Goal: Information Seeking & Learning: Learn about a topic

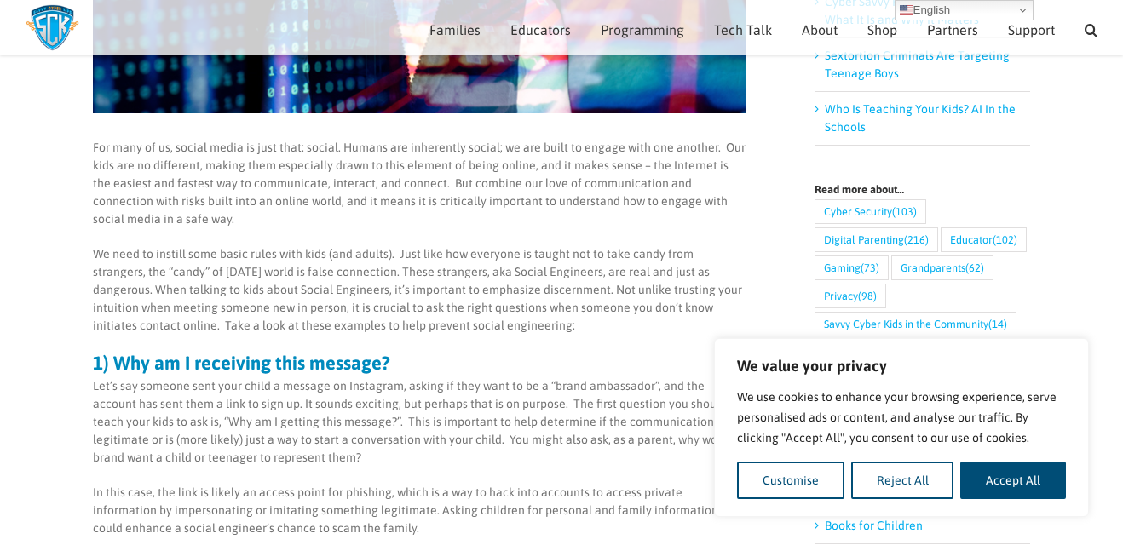
scroll to position [534, 0]
click at [433, 186] on p "For many of us, social media is just that: social. Humans are inherently social…" at bounding box center [419, 184] width 653 height 89
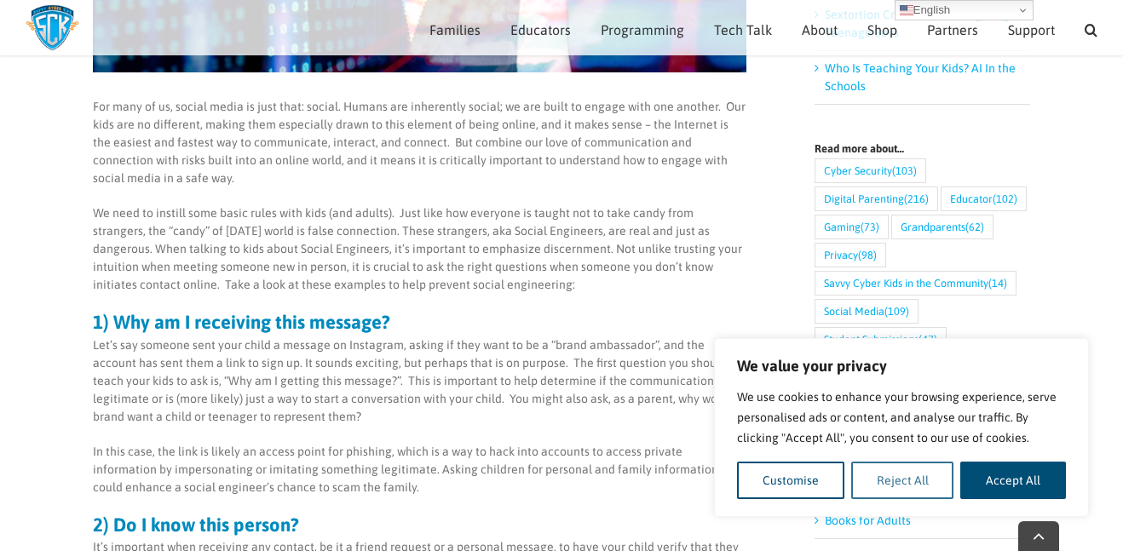
scroll to position [591, 0]
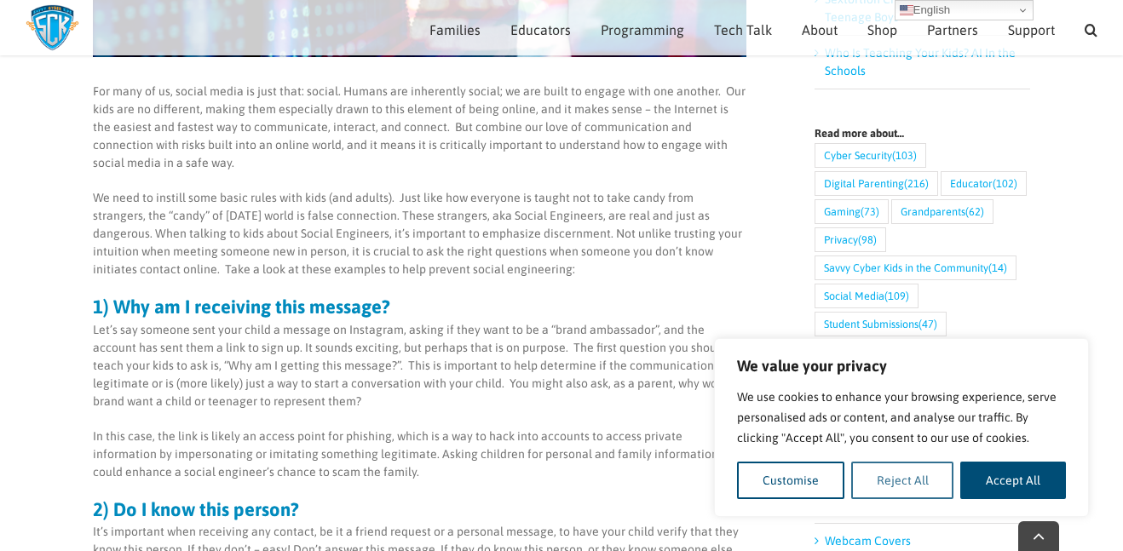
click at [905, 472] on button "Reject All" at bounding box center [902, 480] width 103 height 37
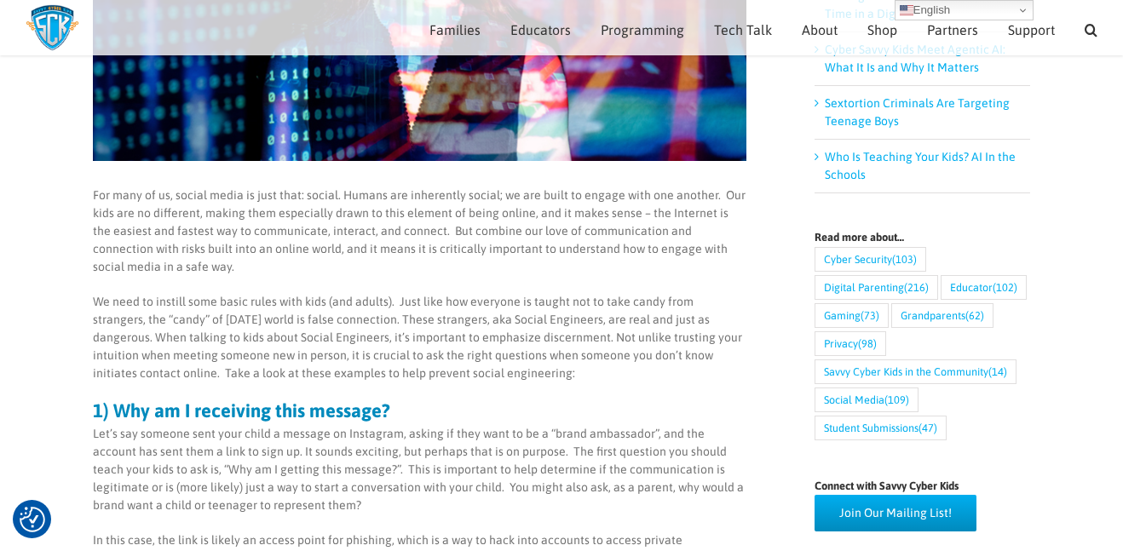
scroll to position [486, 0]
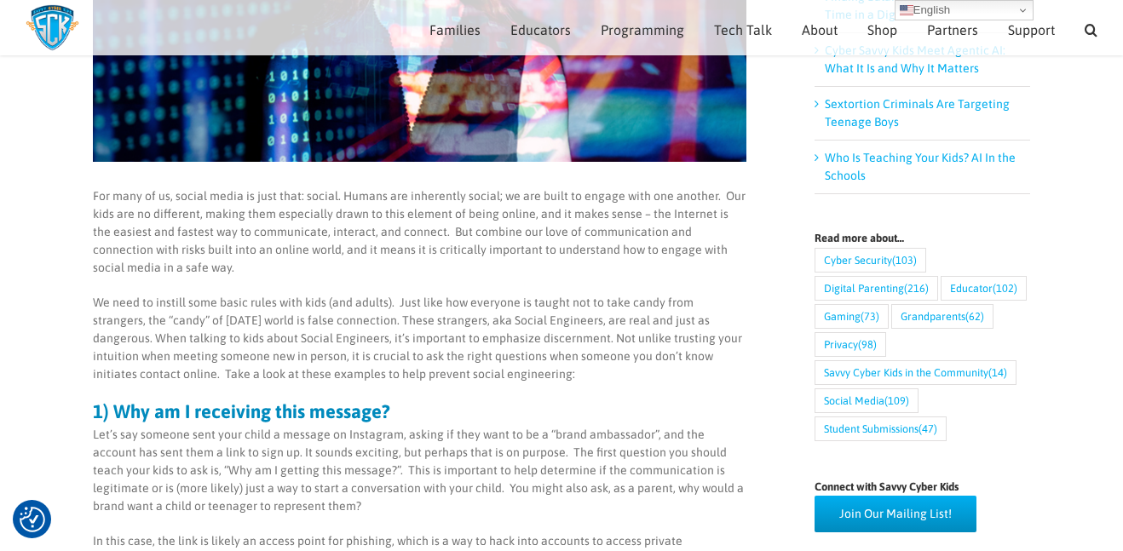
click at [228, 218] on p "For many of us, social media is just that: social. Humans are inherently social…" at bounding box center [419, 231] width 653 height 89
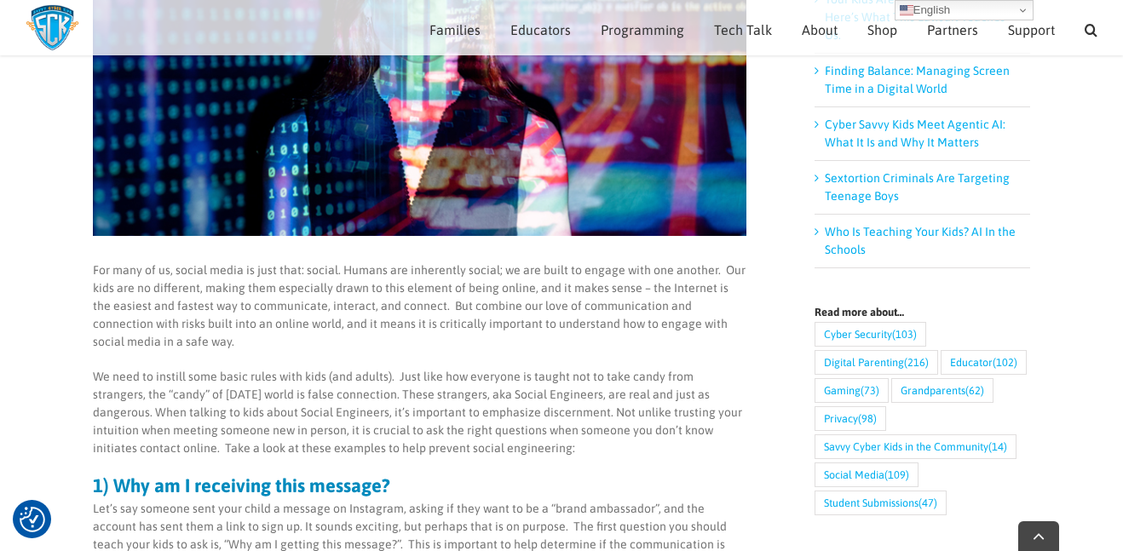
scroll to position [420, 0]
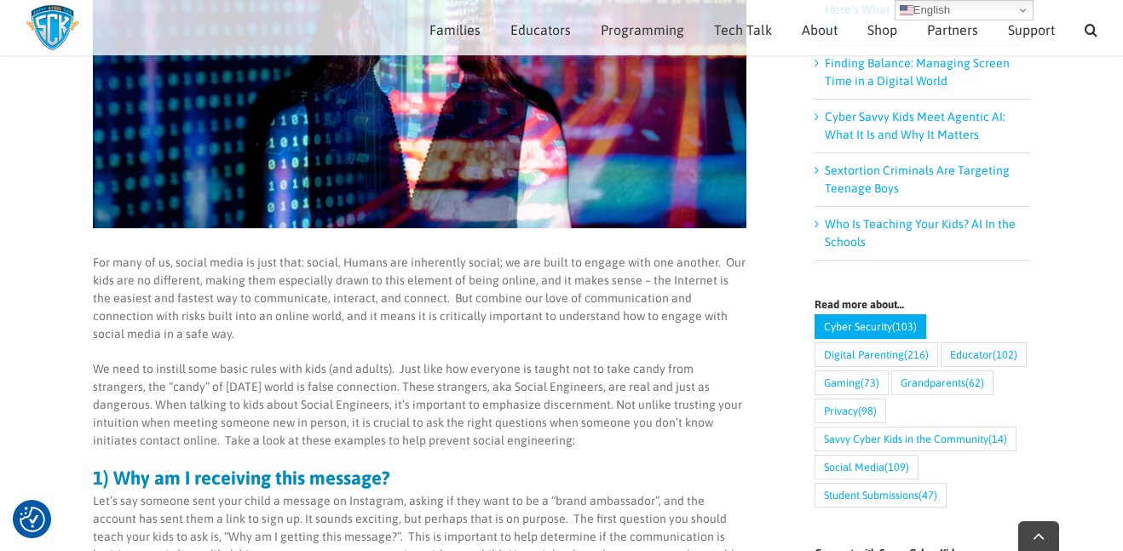
click at [879, 314] on link "Cyber Security (103)" at bounding box center [870, 326] width 112 height 25
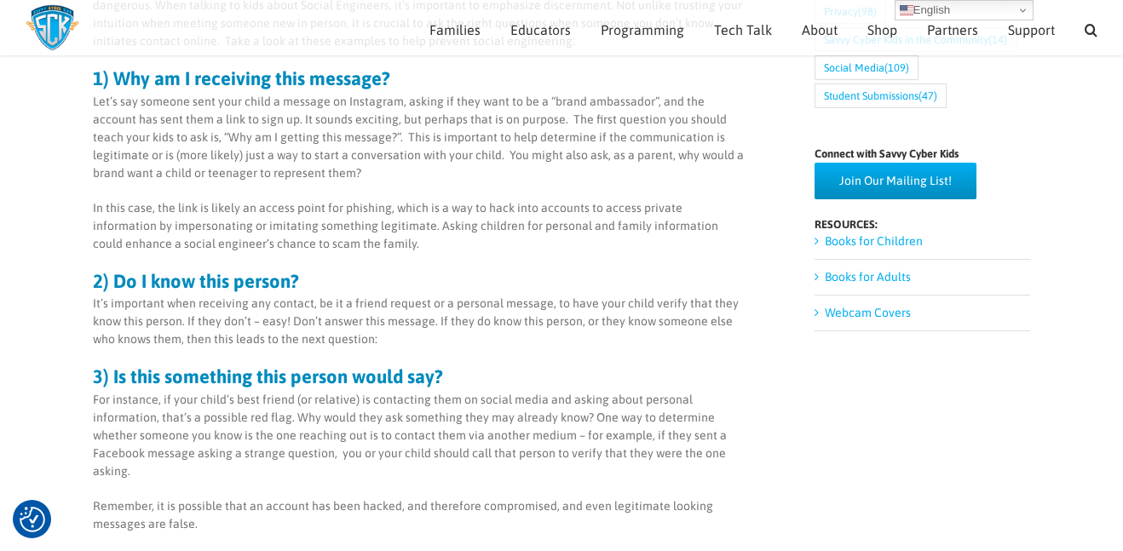
scroll to position [668, 0]
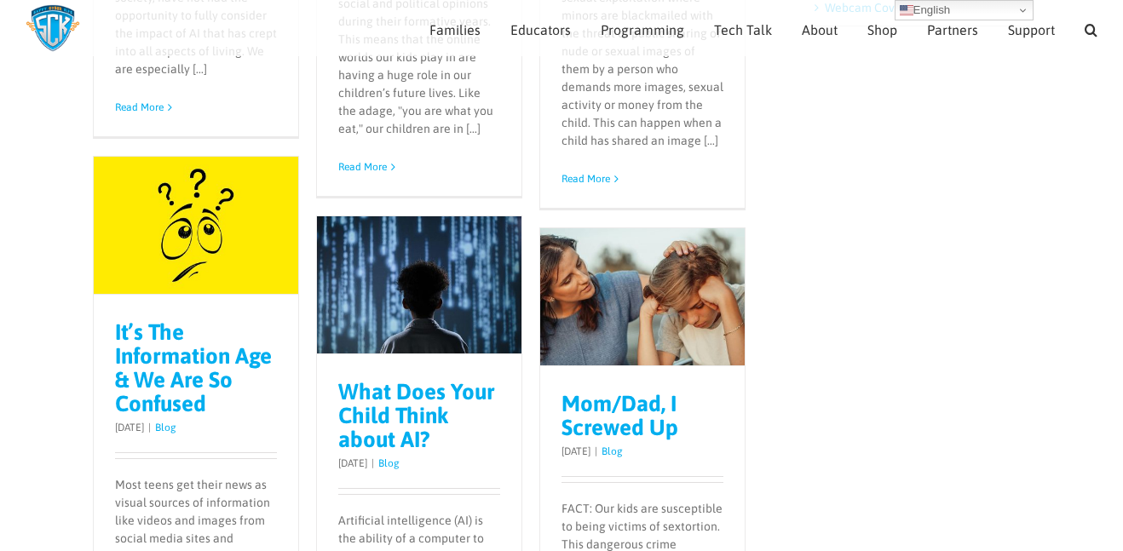
scroll to position [804, 0]
